Goal: Task Accomplishment & Management: Manage account settings

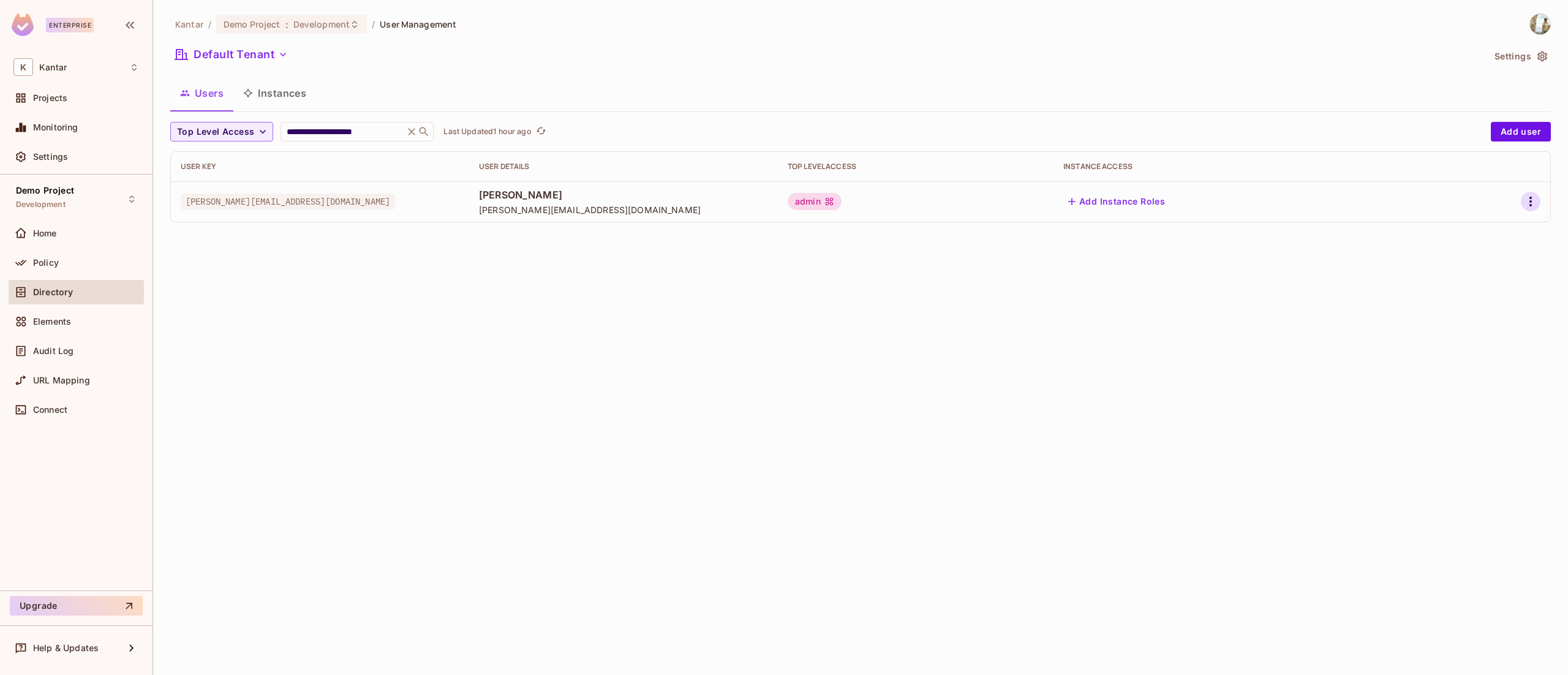
click at [1535, 205] on icon "button" at bounding box center [1531, 202] width 15 height 15
click at [1476, 230] on span "Edit" at bounding box center [1466, 230] width 24 height 20
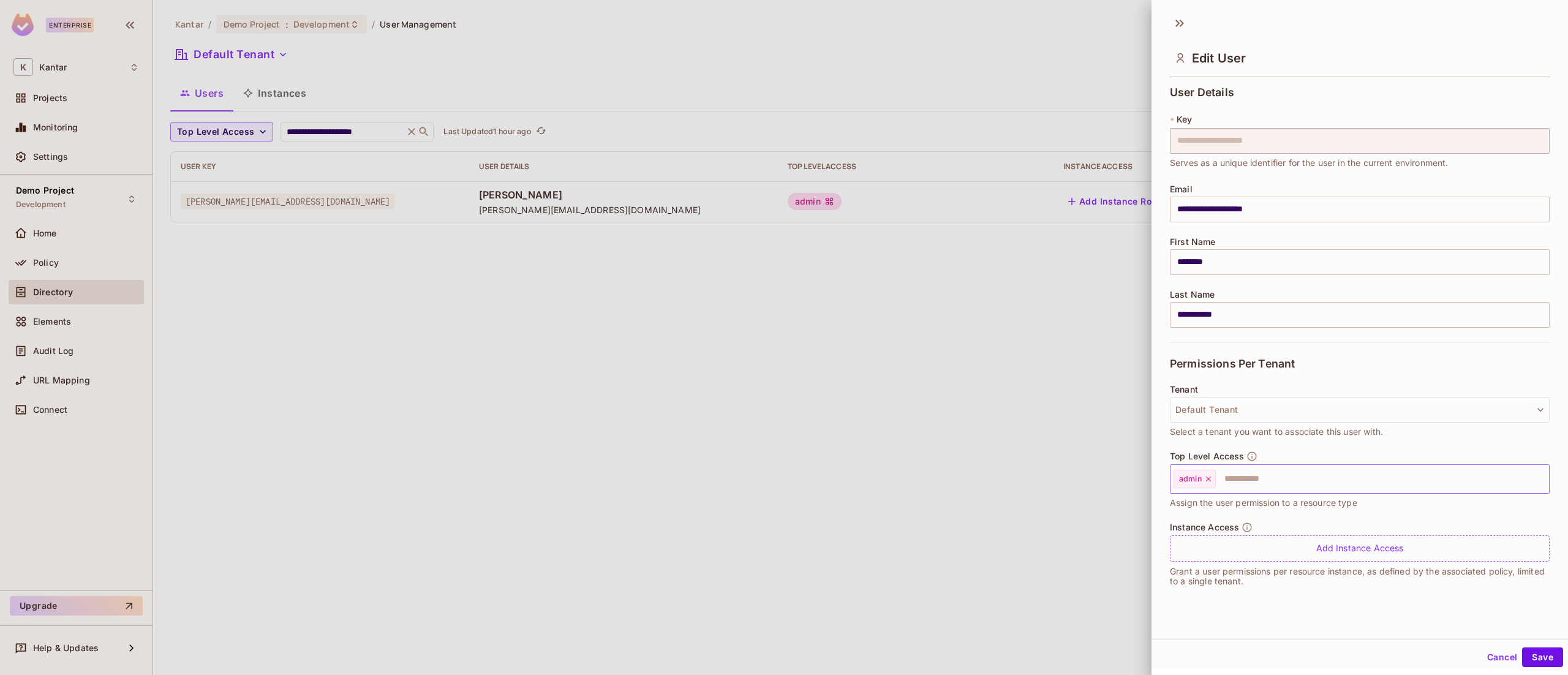
click at [1213, 477] on div "admin" at bounding box center [1195, 479] width 42 height 18
click at [1206, 481] on icon at bounding box center [1209, 479] width 9 height 9
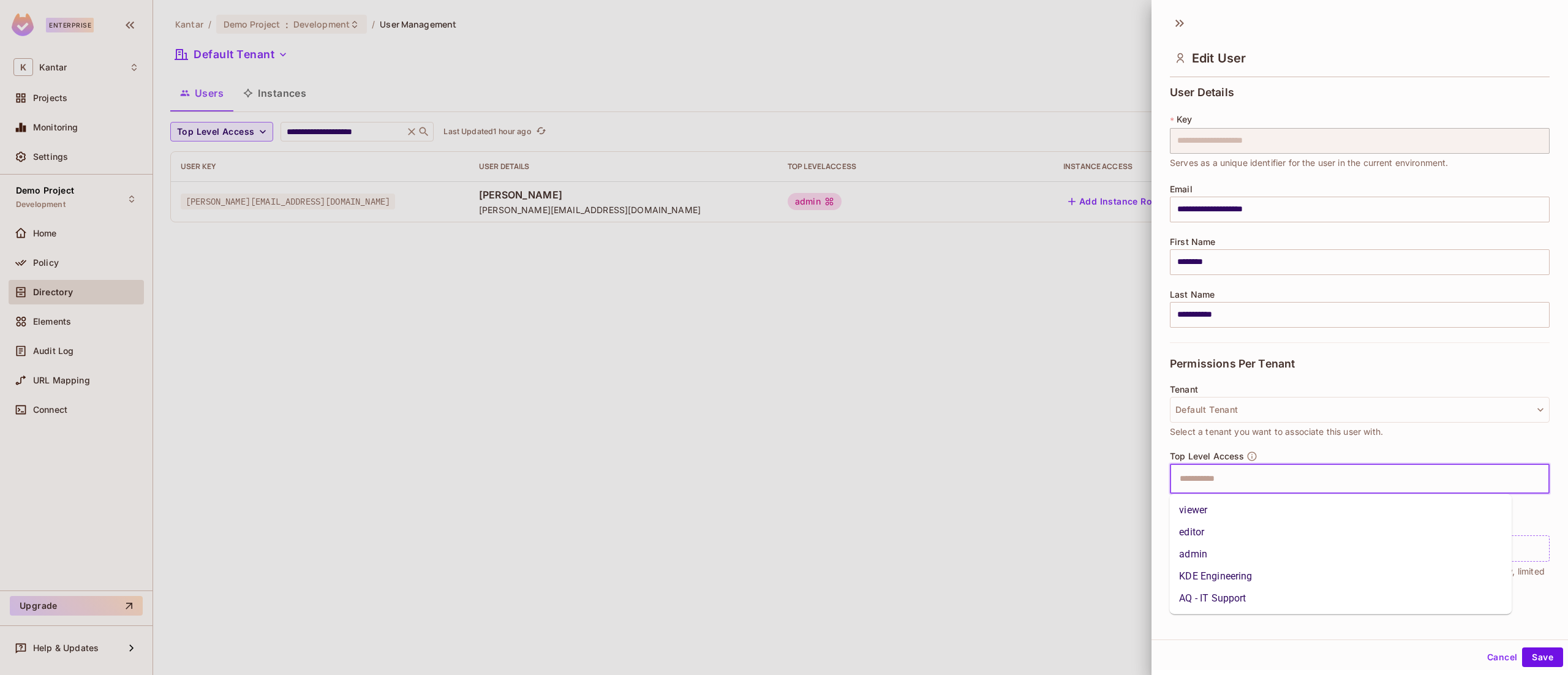
click at [1206, 481] on input "text" at bounding box center [1349, 478] width 353 height 24
click at [1206, 505] on li "viewer" at bounding box center [1340, 510] width 342 height 22
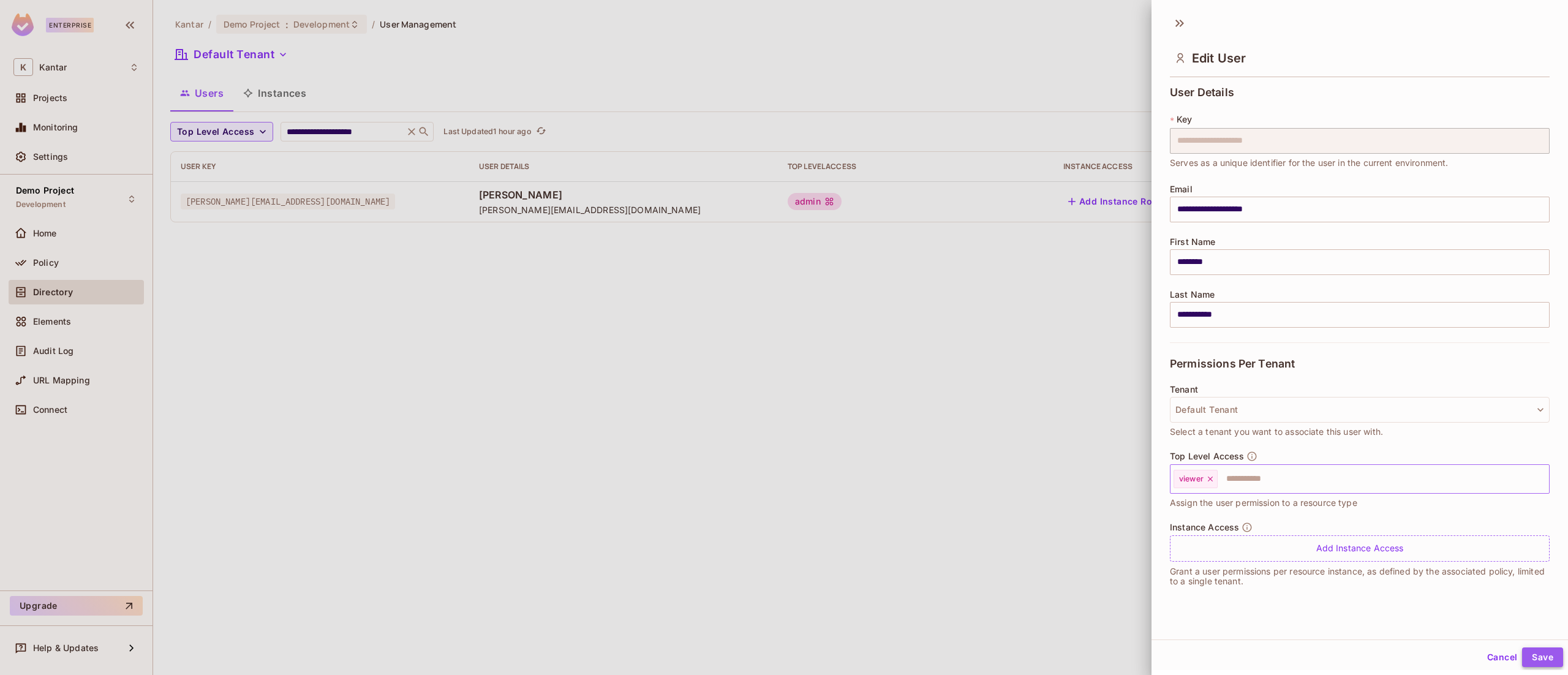
click at [1524, 656] on button "Save" at bounding box center [1543, 657] width 41 height 20
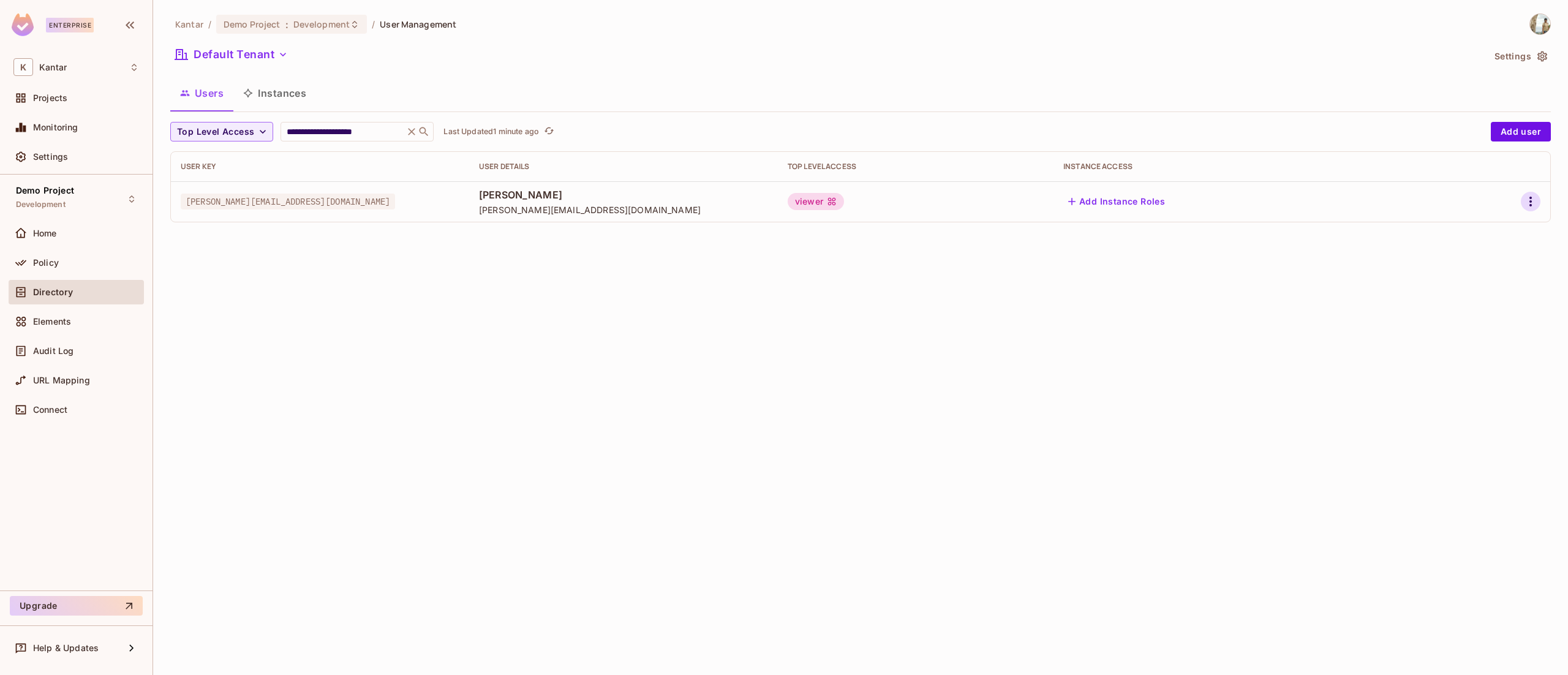
click at [1530, 205] on icon "button" at bounding box center [1531, 202] width 15 height 15
click at [1506, 233] on li "Edit" at bounding box center [1478, 230] width 109 height 27
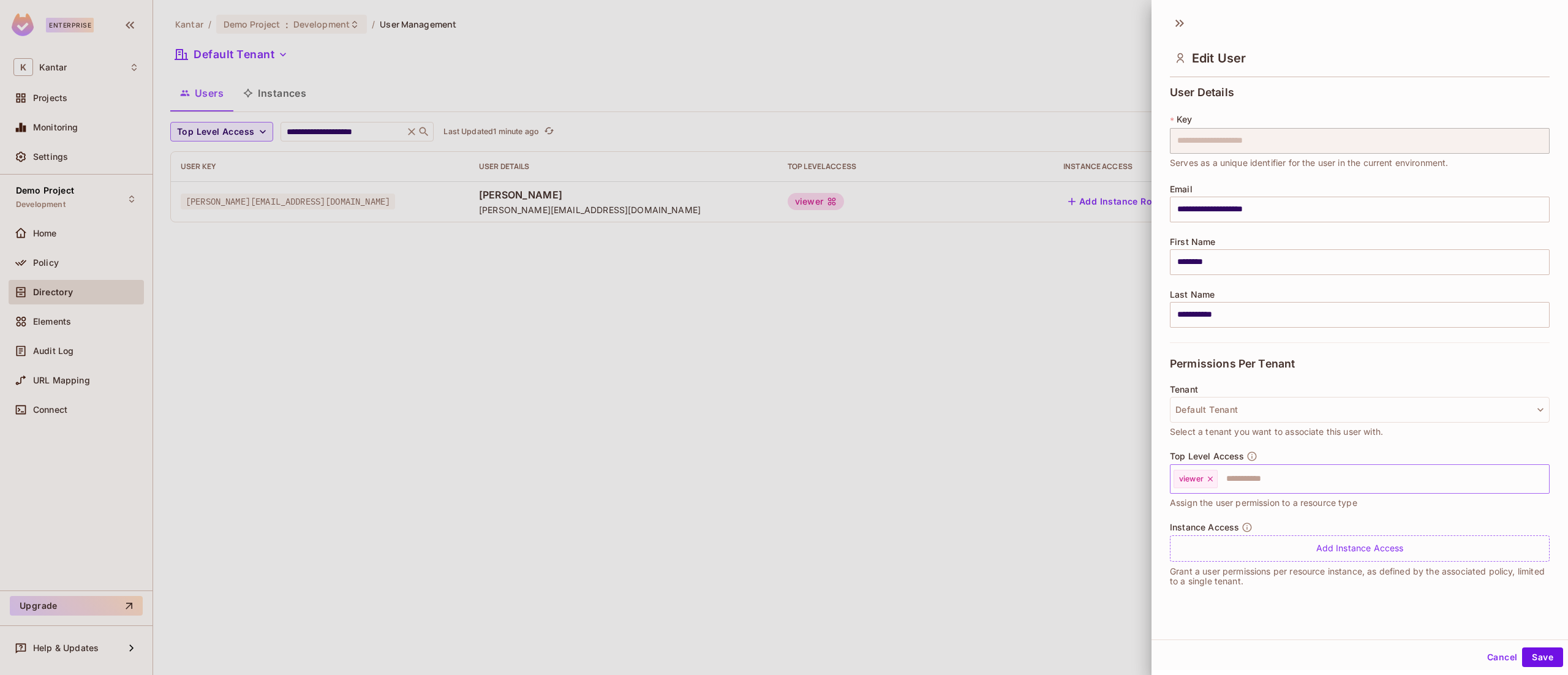
click at [1213, 479] on icon at bounding box center [1211, 479] width 9 height 9
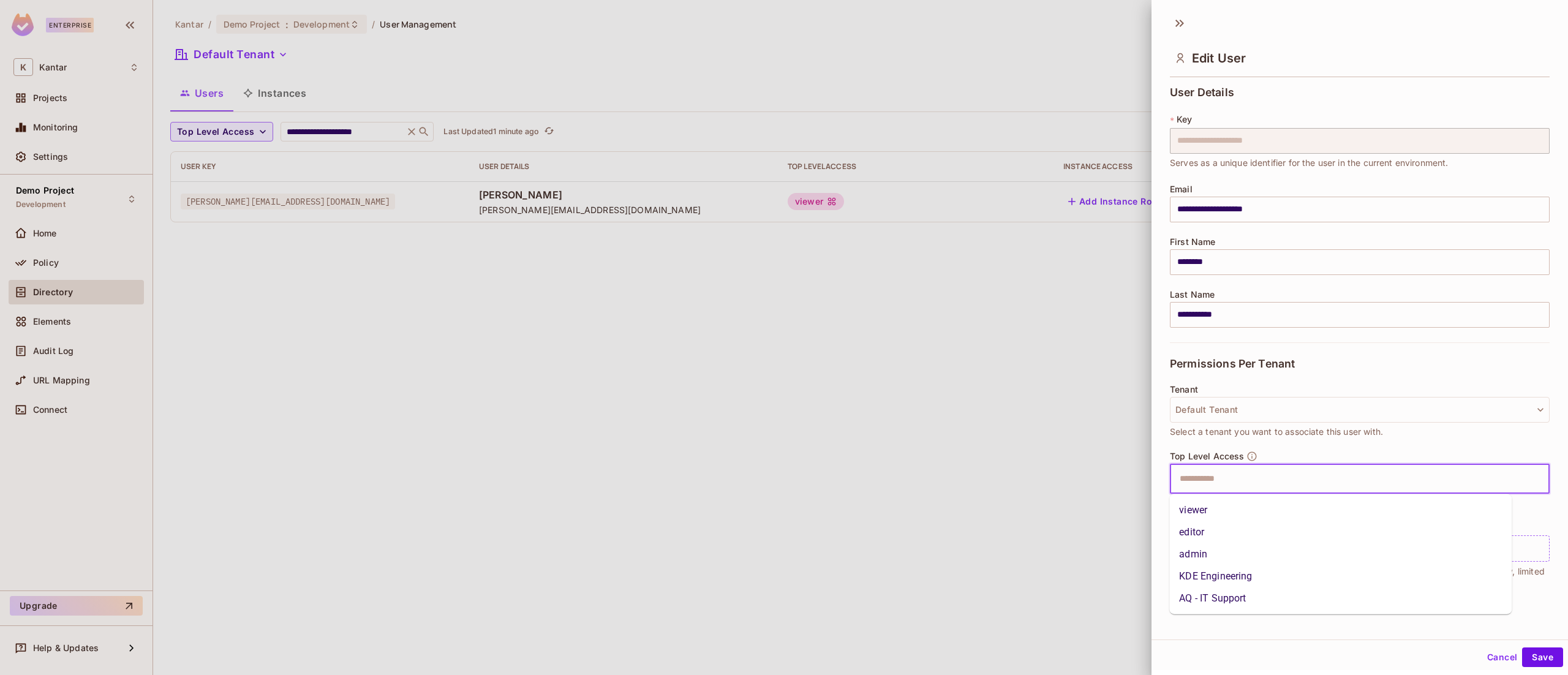
click at [1213, 479] on input "text" at bounding box center [1349, 478] width 353 height 24
click at [1209, 546] on li "admin" at bounding box center [1340, 554] width 342 height 22
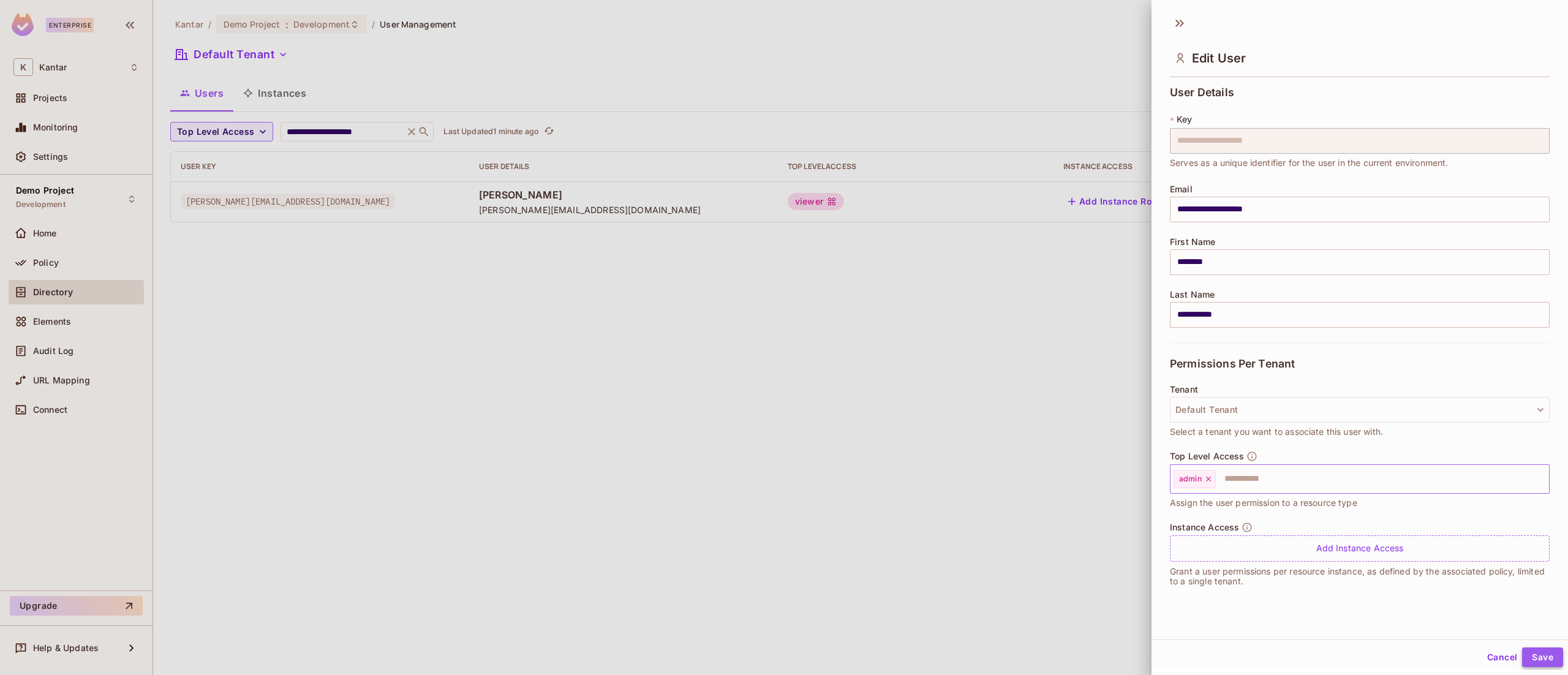
click at [1529, 665] on button "Save" at bounding box center [1543, 657] width 41 height 20
